Goal: Task Accomplishment & Management: Complete application form

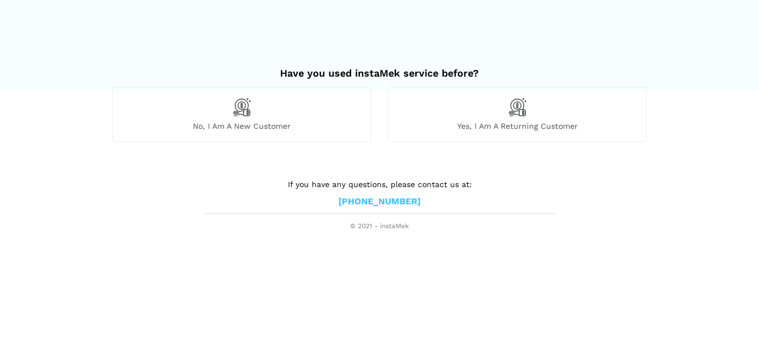
click at [309, 115] on div "No, I am a new customer" at bounding box center [241, 114] width 259 height 54
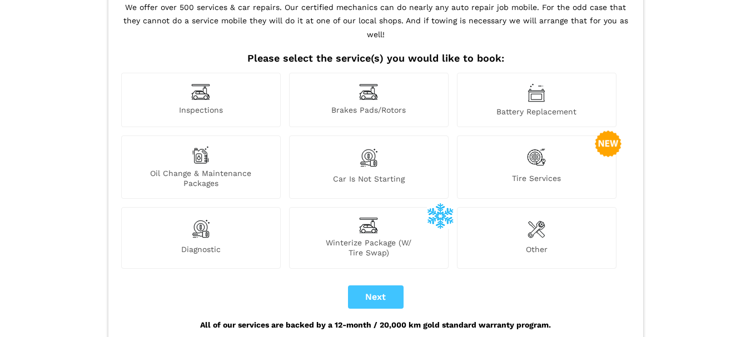
scroll to position [111, 0]
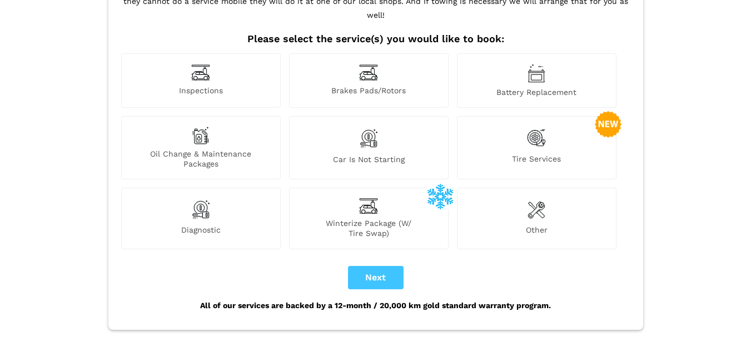
click at [423, 129] on div "Car is not starting" at bounding box center [369, 147] width 160 height 63
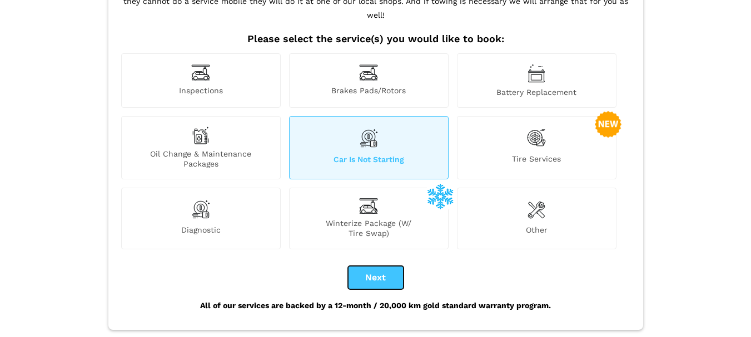
click at [386, 267] on button "Next" at bounding box center [376, 277] width 56 height 23
checkbox input "true"
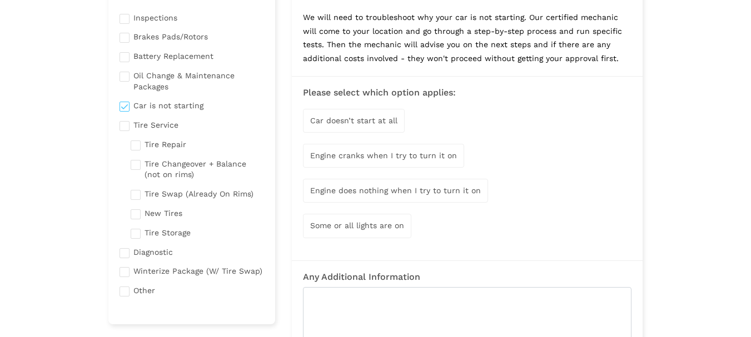
click at [447, 155] on span "Engine cranks when I try to turn it on" at bounding box center [383, 155] width 147 height 9
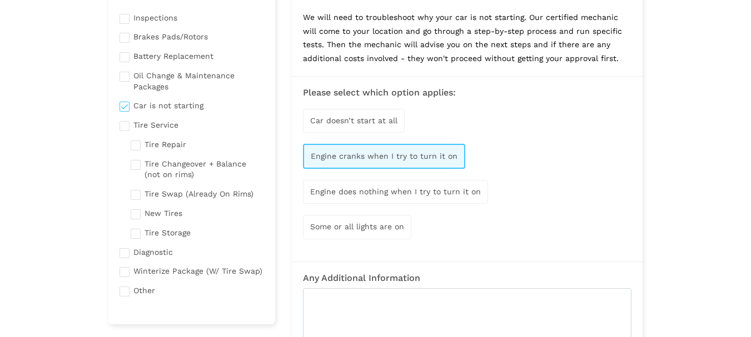
drag, startPoint x: 385, startPoint y: 235, endPoint x: 414, endPoint y: 203, distance: 42.9
click at [386, 235] on div "Some or all lights are on" at bounding box center [357, 227] width 108 height 24
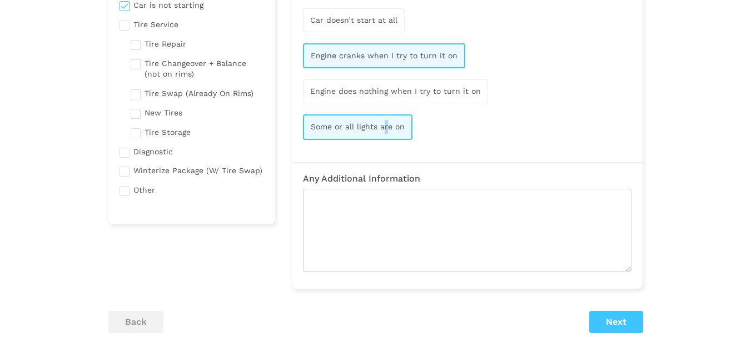
scroll to position [222, 0]
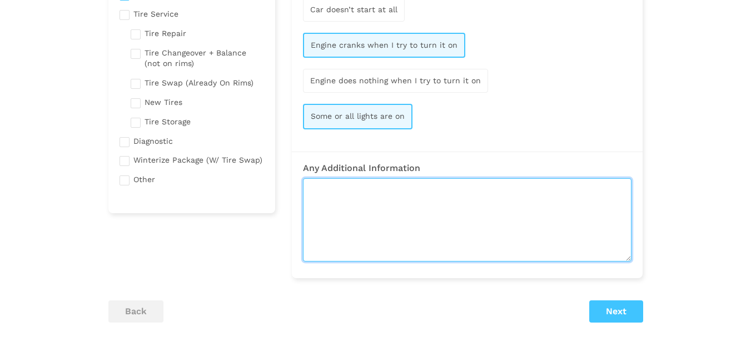
click at [550, 198] on textarea at bounding box center [467, 219] width 329 height 83
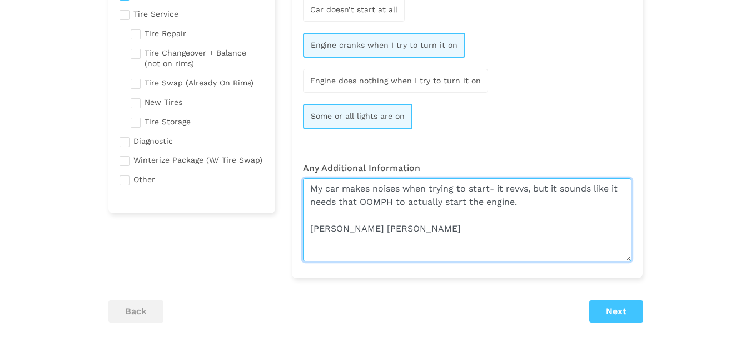
type textarea "My car makes noises when trying to start- it revvs, but it sounds like it needs…"
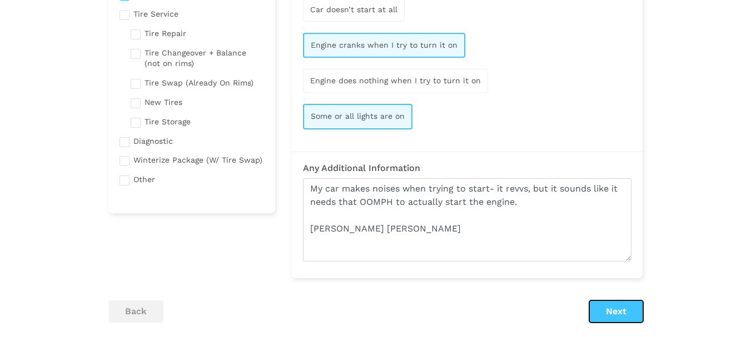
click at [604, 315] on button "Next" at bounding box center [616, 312] width 54 height 22
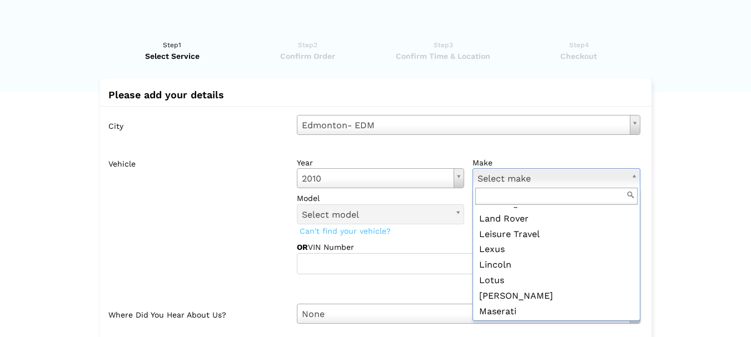
scroll to position [945, 0]
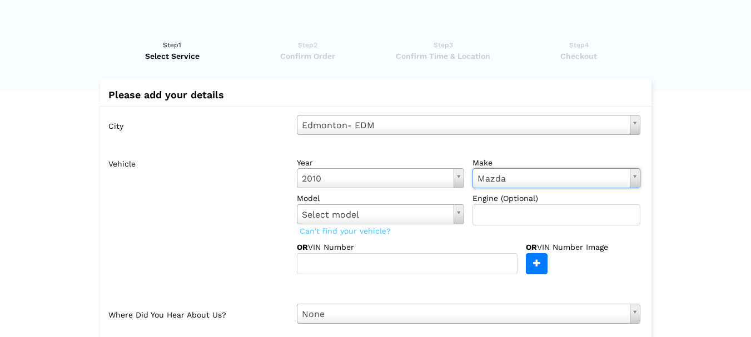
click at [352, 195] on label "model" at bounding box center [381, 198] width 168 height 11
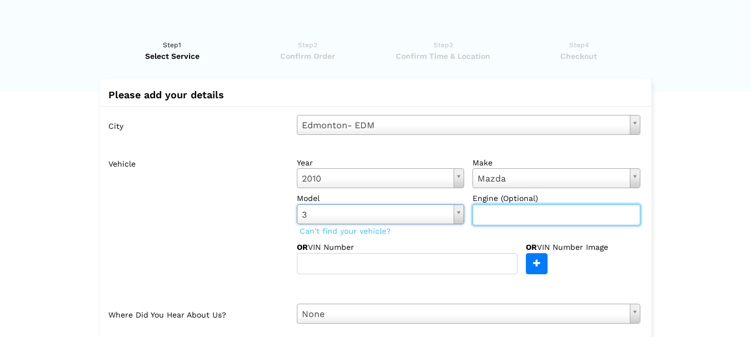
click at [575, 221] on input "text" at bounding box center [557, 215] width 168 height 21
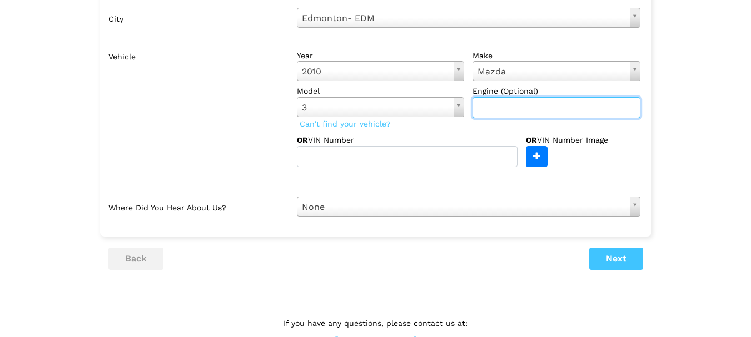
scroll to position [141, 0]
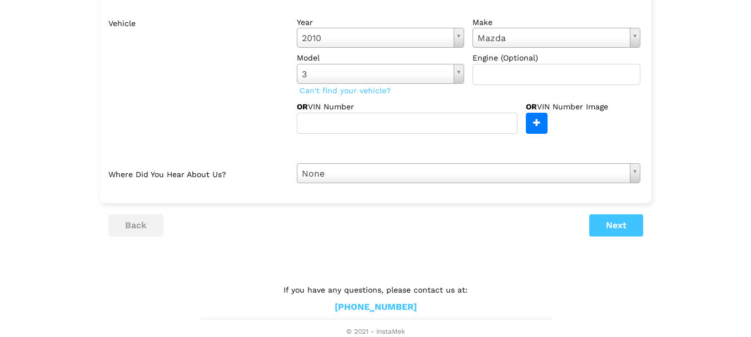
click at [521, 188] on div "City Edmonton- EDM Select city Edmonton- EDM Sherwood Park - EDM St. Albert - E…" at bounding box center [375, 79] width 551 height 227
drag, startPoint x: 504, startPoint y: 173, endPoint x: 504, endPoint y: 182, distance: 9.5
click at [606, 220] on button "Next" at bounding box center [616, 226] width 54 height 22
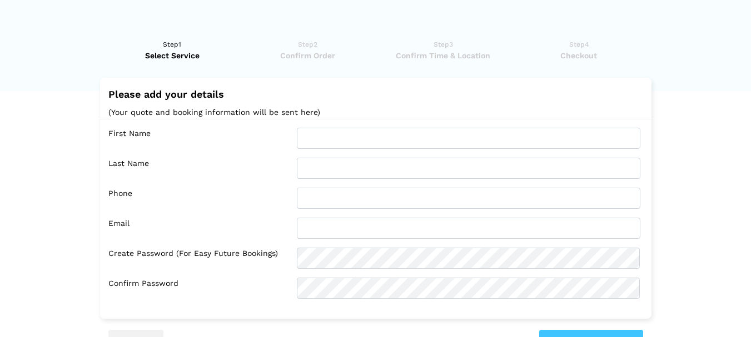
scroll to position [0, 0]
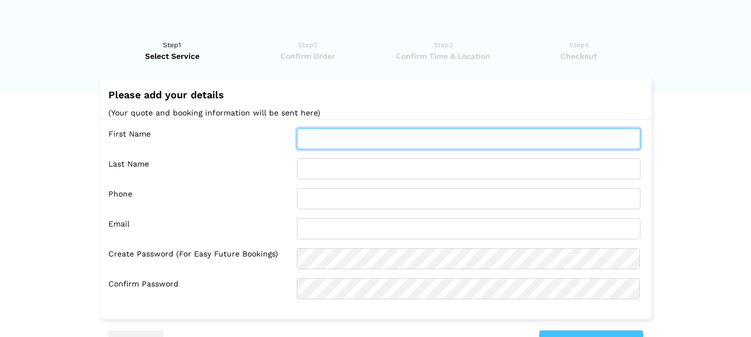
click at [419, 140] on input "text" at bounding box center [469, 138] width 344 height 21
type input "Sara Ann"
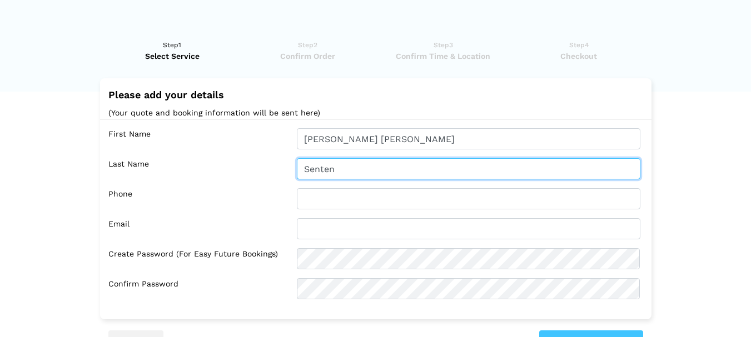
type input "Senten"
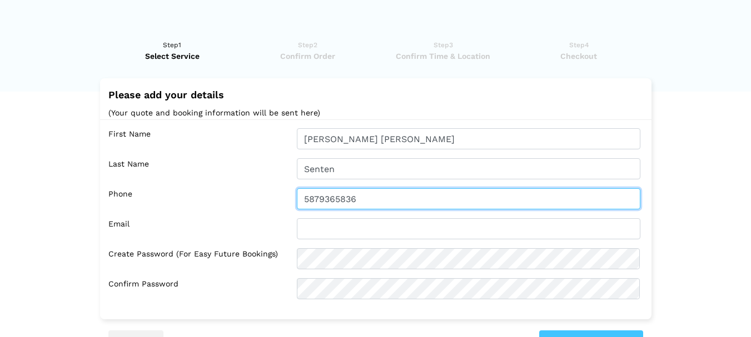
type input "5879365836"
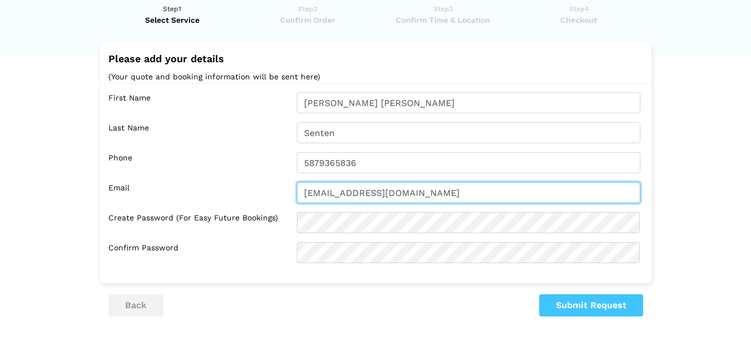
scroll to position [56, 0]
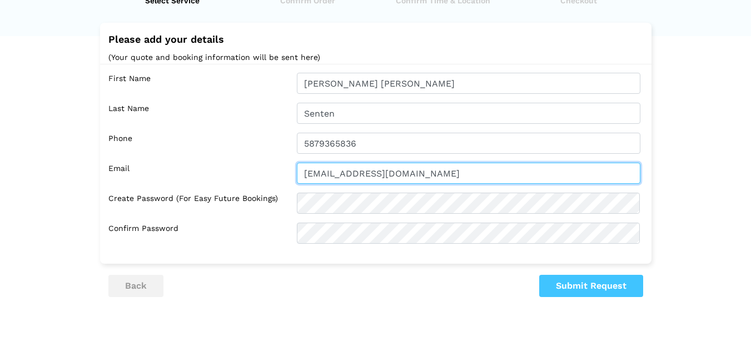
type input "sasenten@gmail.com"
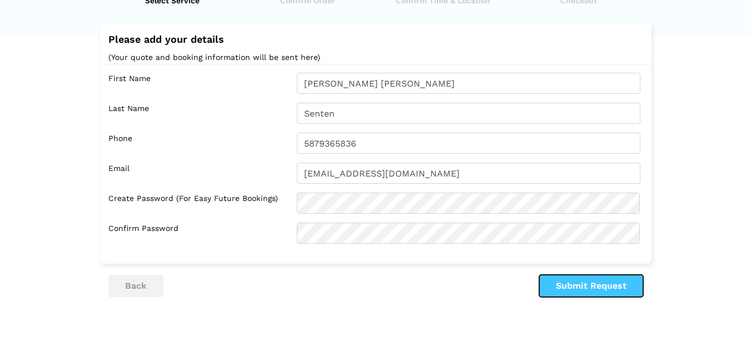
click at [580, 289] on button "Submit Request" at bounding box center [591, 286] width 104 height 22
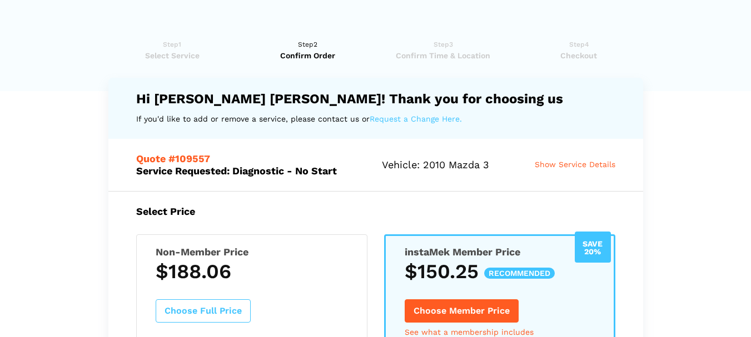
scroll to position [0, 0]
